Goal: Transaction & Acquisition: Purchase product/service

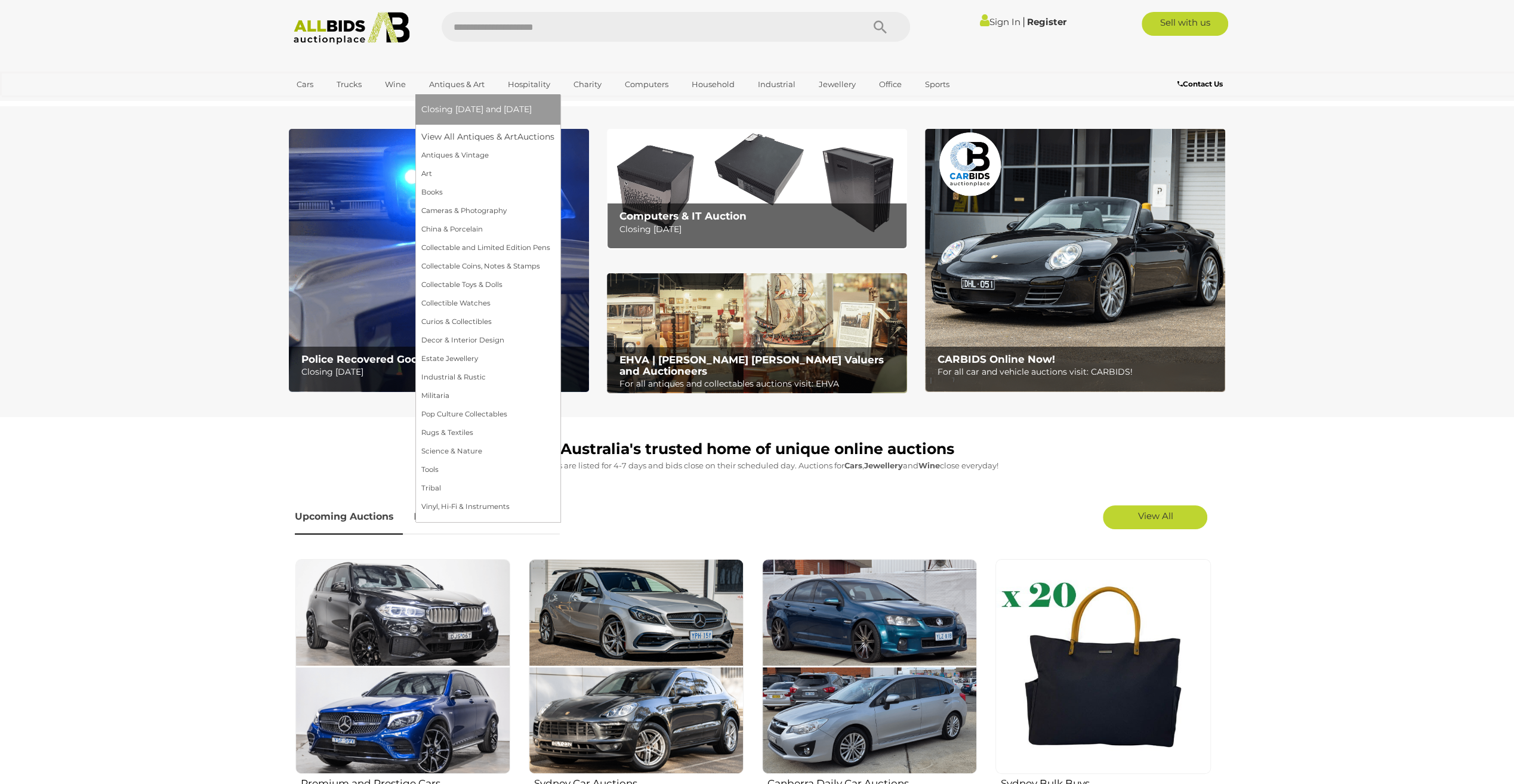
click at [451, 83] on link "Antiques & Art" at bounding box center [457, 84] width 71 height 20
click at [461, 262] on link "Collectable Coins, Notes & Stamps" at bounding box center [488, 266] width 133 height 19
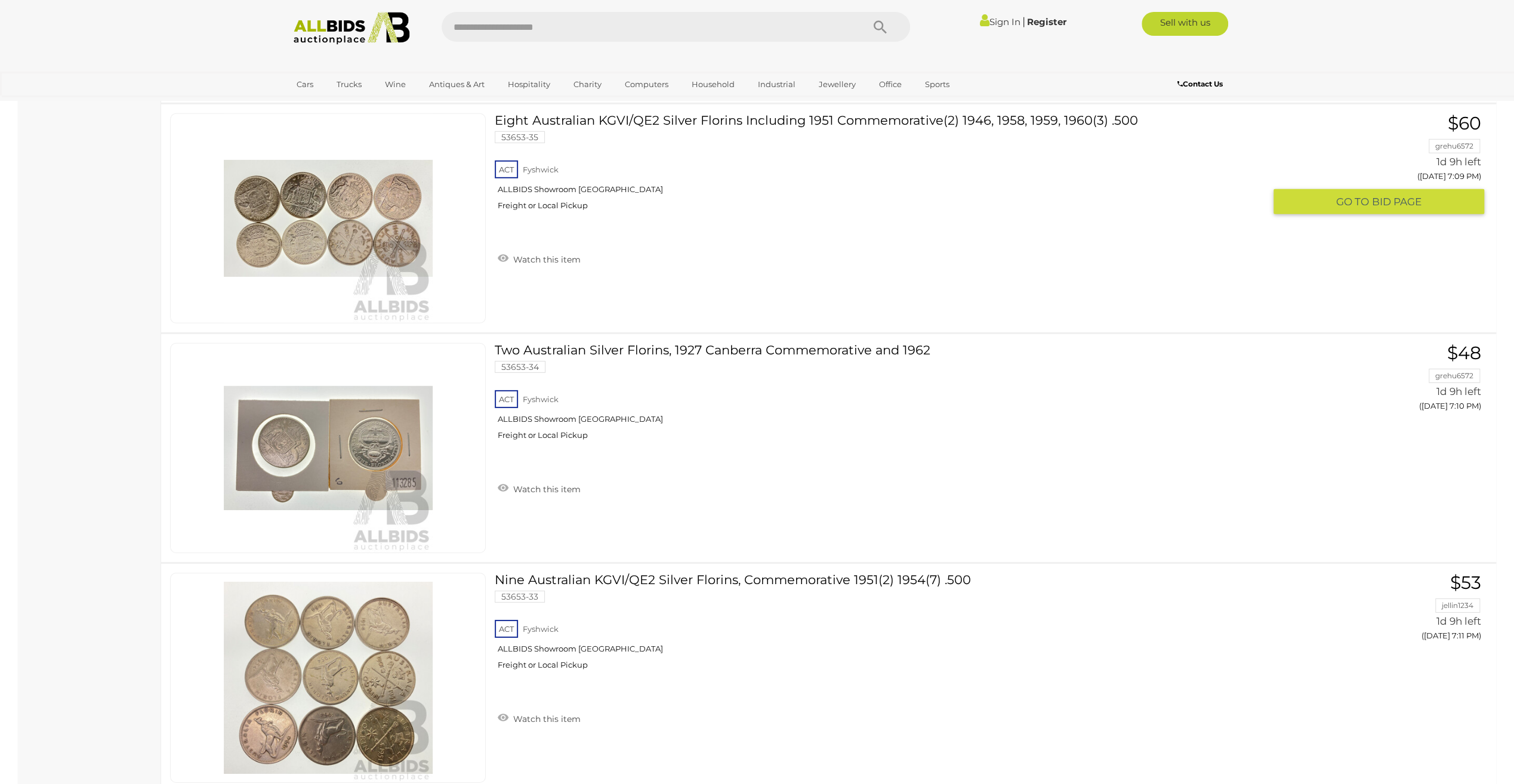
scroll to position [8176, 0]
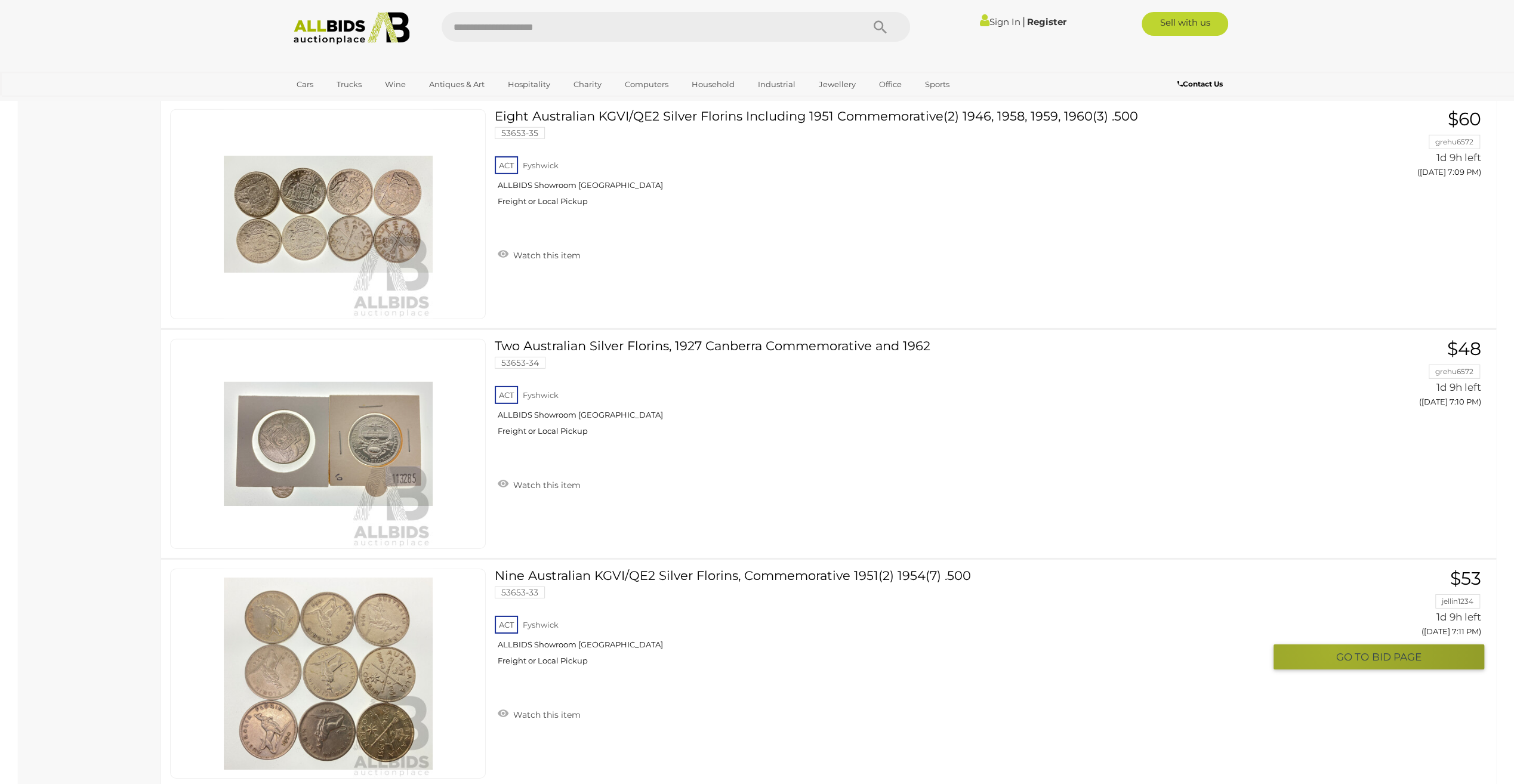
click at [1333, 644] on button "GO TO BID PAGE" at bounding box center [1379, 657] width 211 height 26
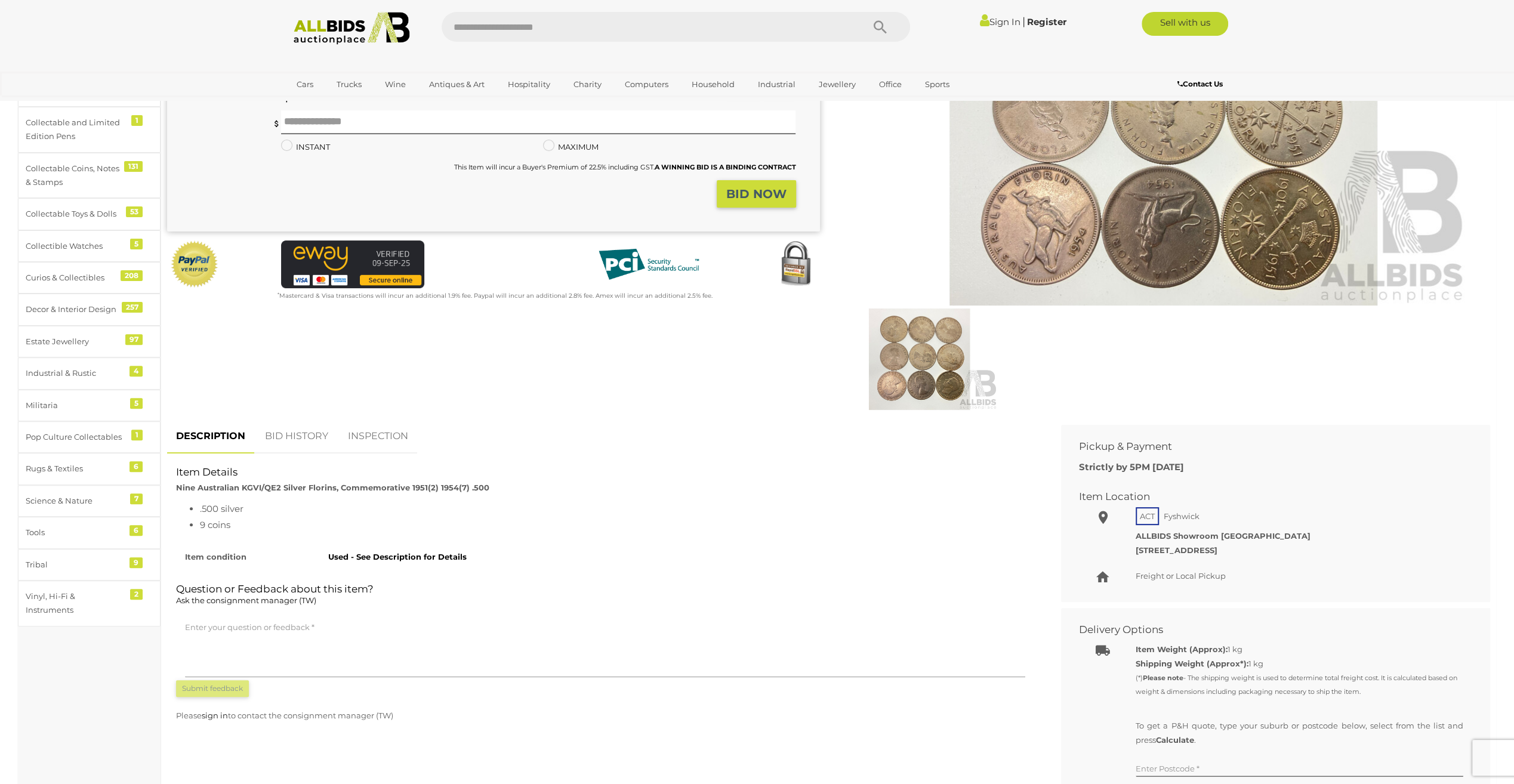
scroll to position [239, 0]
click at [311, 434] on link "BID HISTORY" at bounding box center [296, 435] width 81 height 35
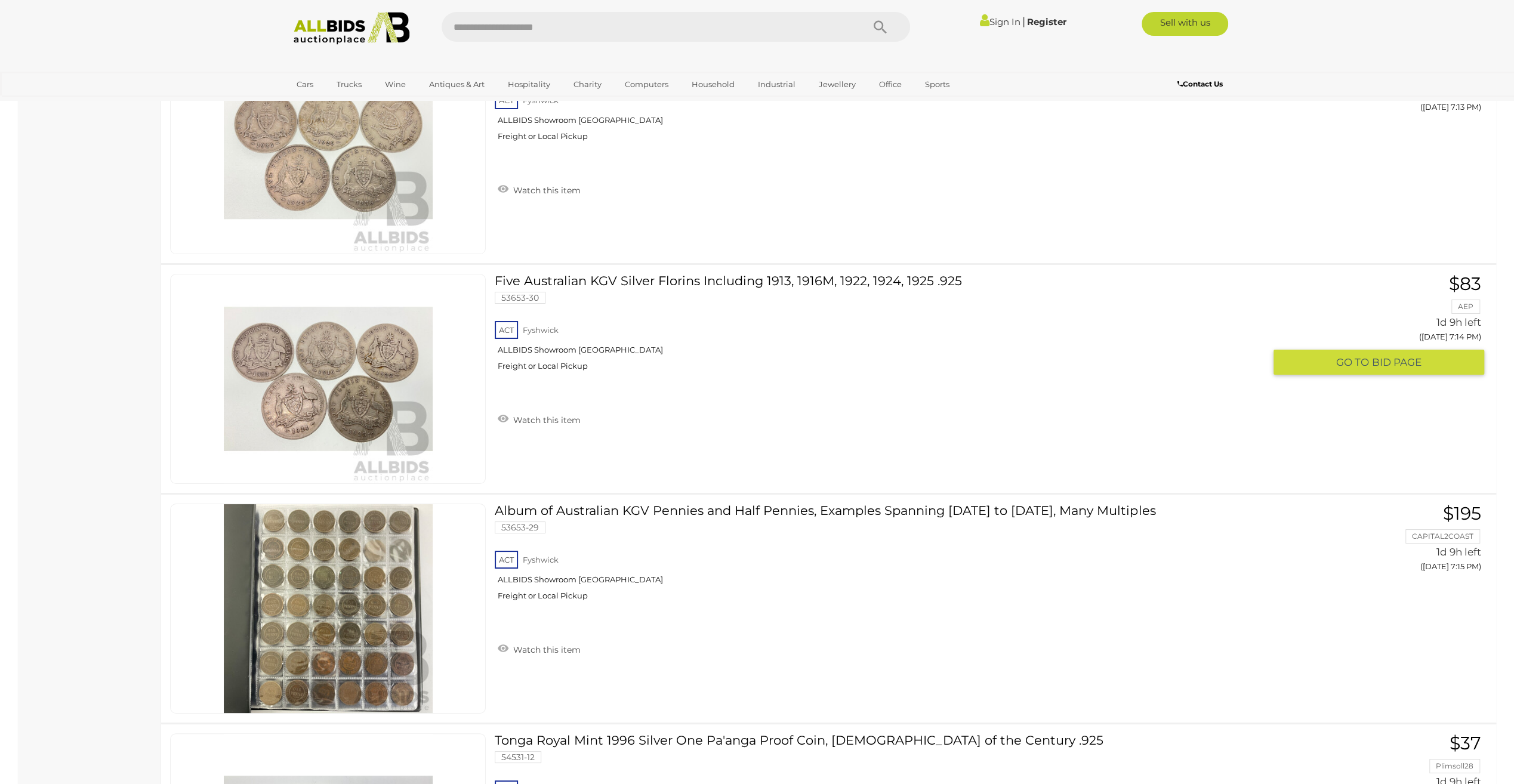
scroll to position [9009, 0]
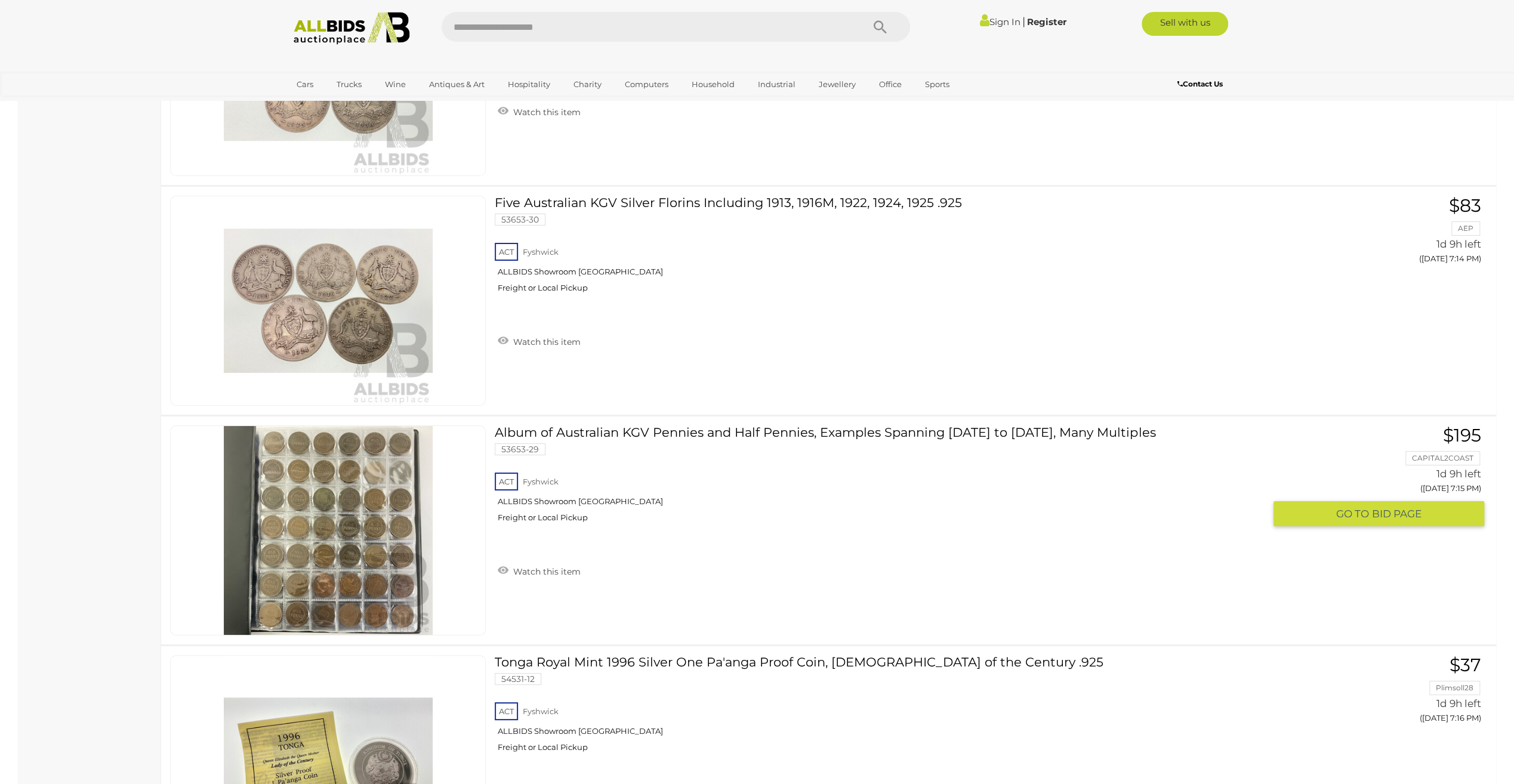
click at [1372, 507] on span "BID PAGE" at bounding box center [1396, 514] width 50 height 14
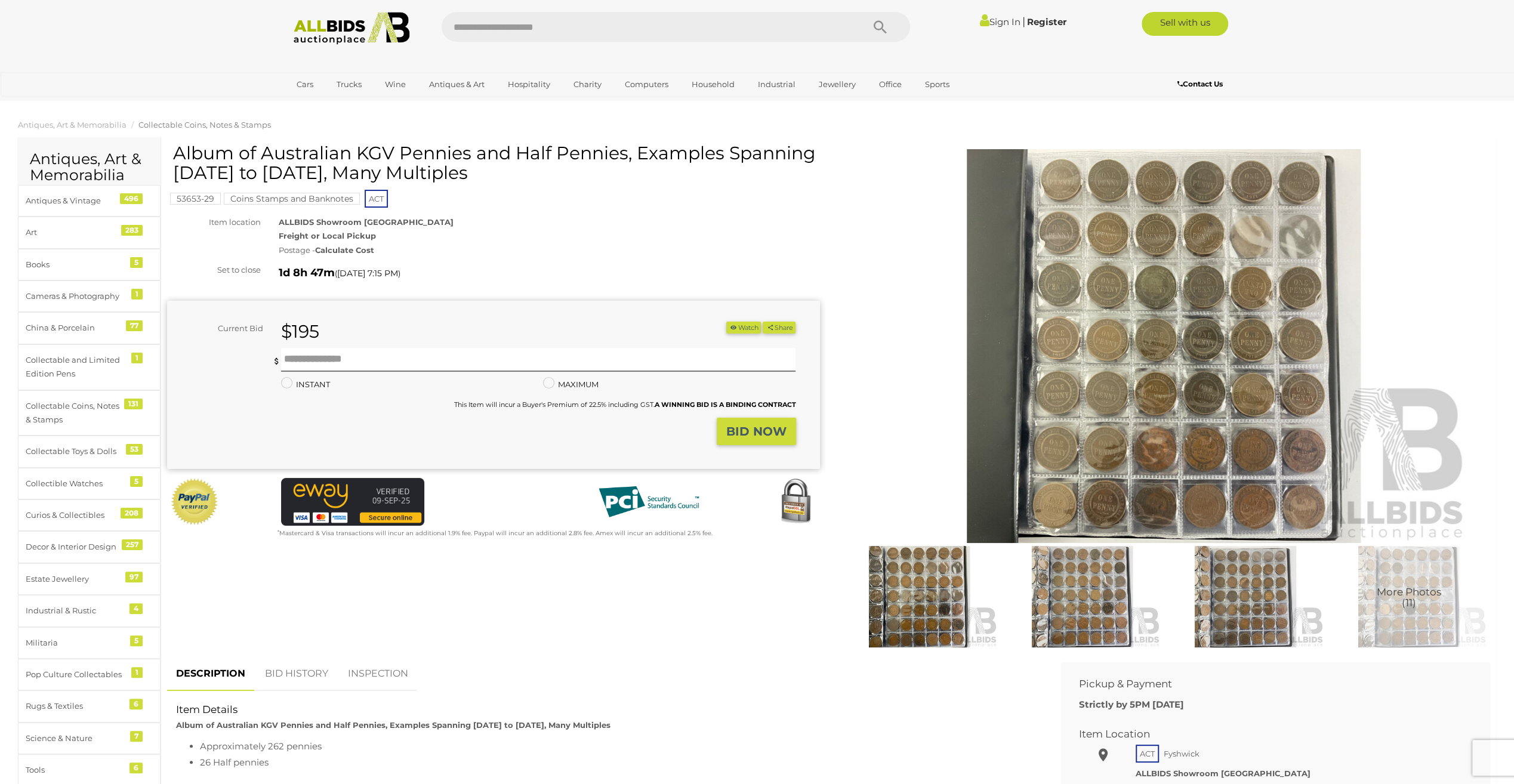
click at [297, 672] on link "BID HISTORY" at bounding box center [296, 674] width 81 height 35
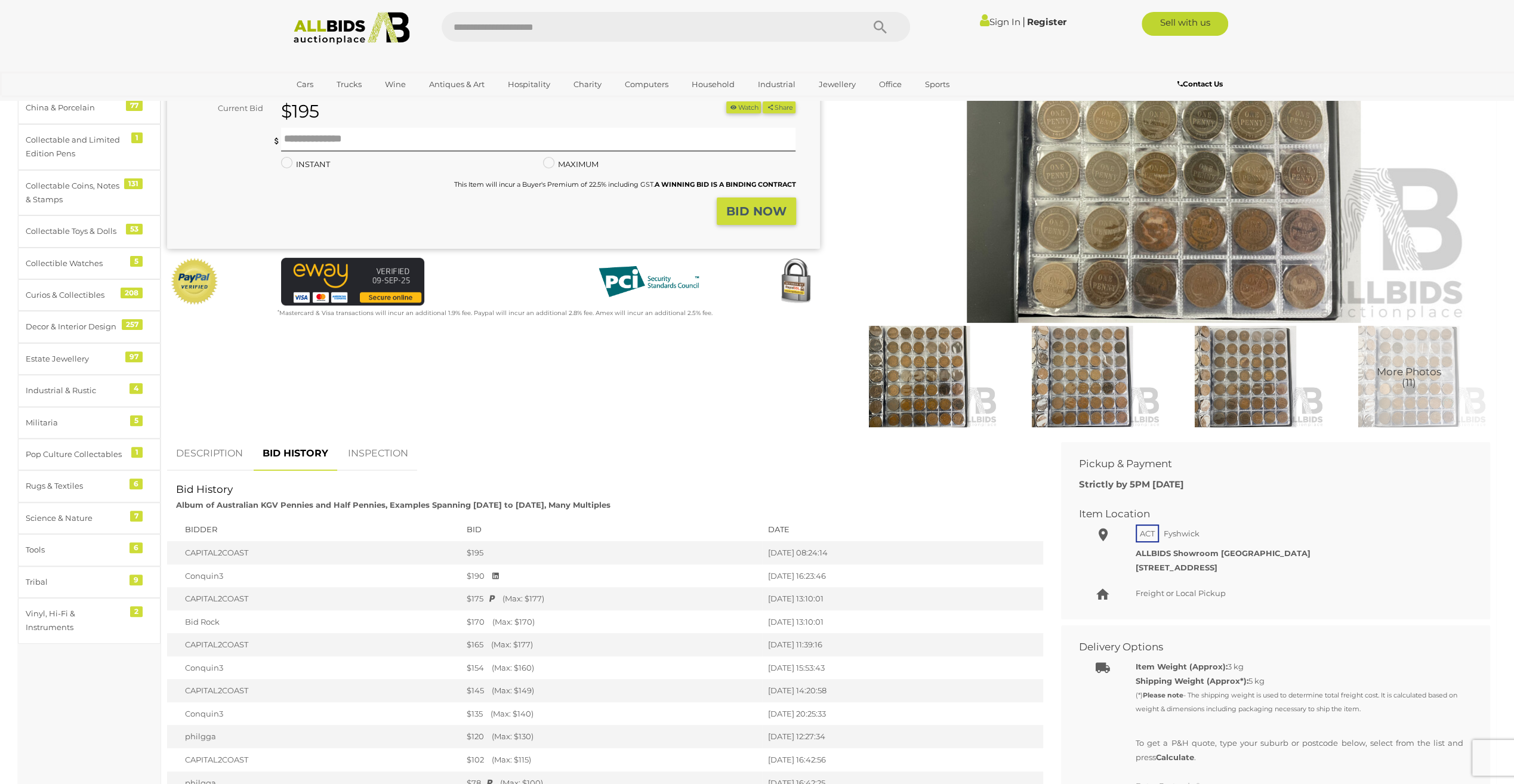
scroll to position [239, 0]
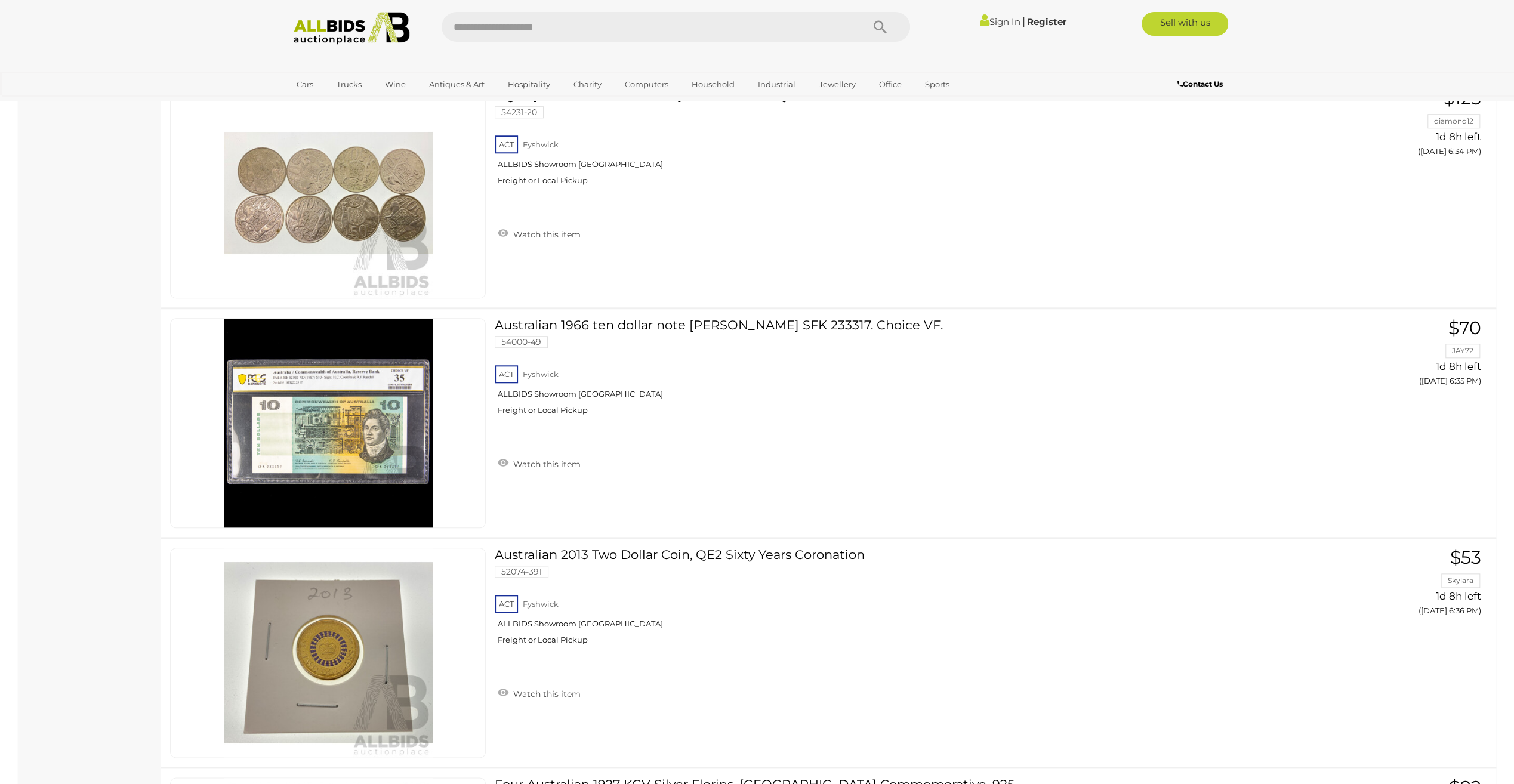
scroll to position [9339, 0]
